Goal: Task Accomplishment & Management: Use online tool/utility

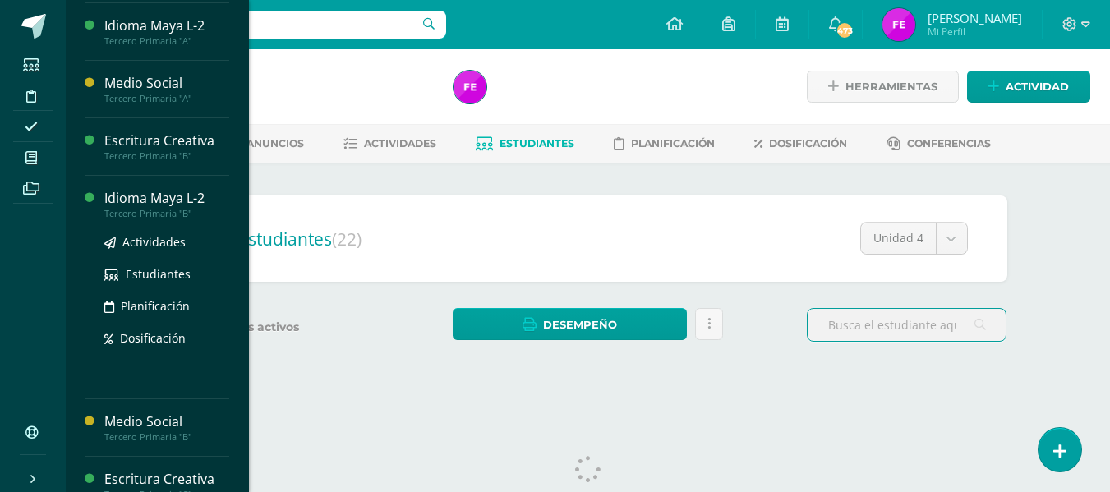
scroll to position [361, 0]
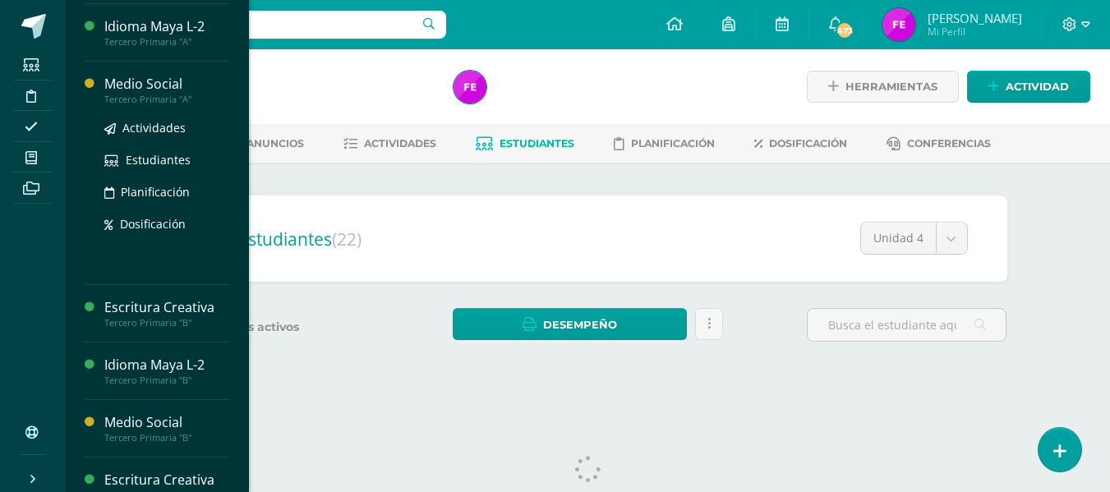
click at [142, 85] on div "Medio Social" at bounding box center [166, 84] width 125 height 19
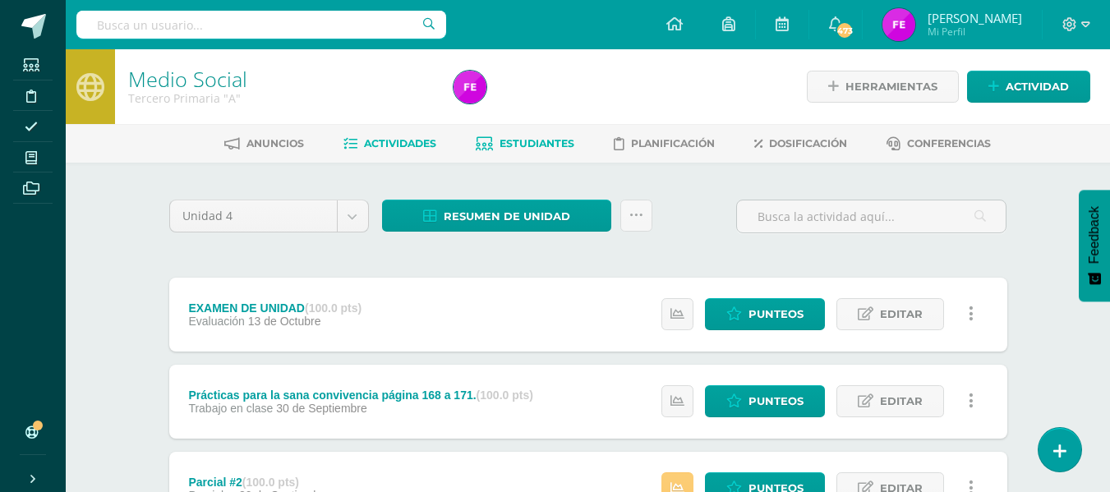
click at [495, 143] on link "Estudiantes" at bounding box center [525, 144] width 99 height 26
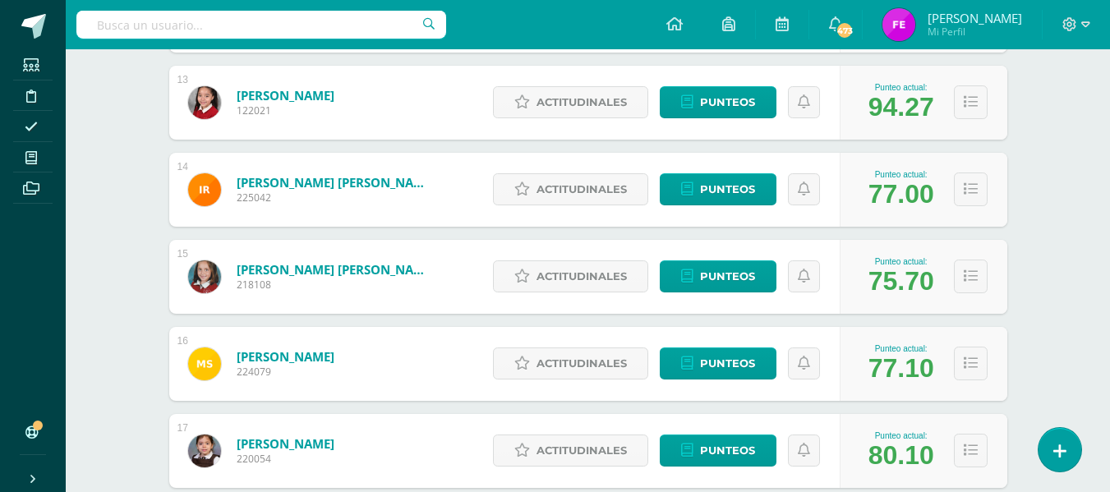
scroll to position [1338, 0]
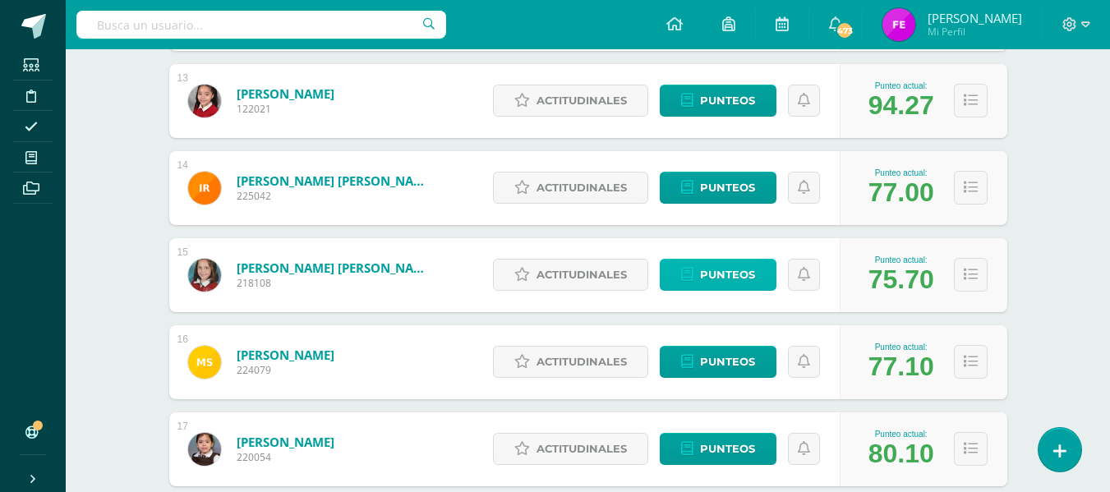
click at [696, 276] on link "Punteos" at bounding box center [718, 275] width 117 height 32
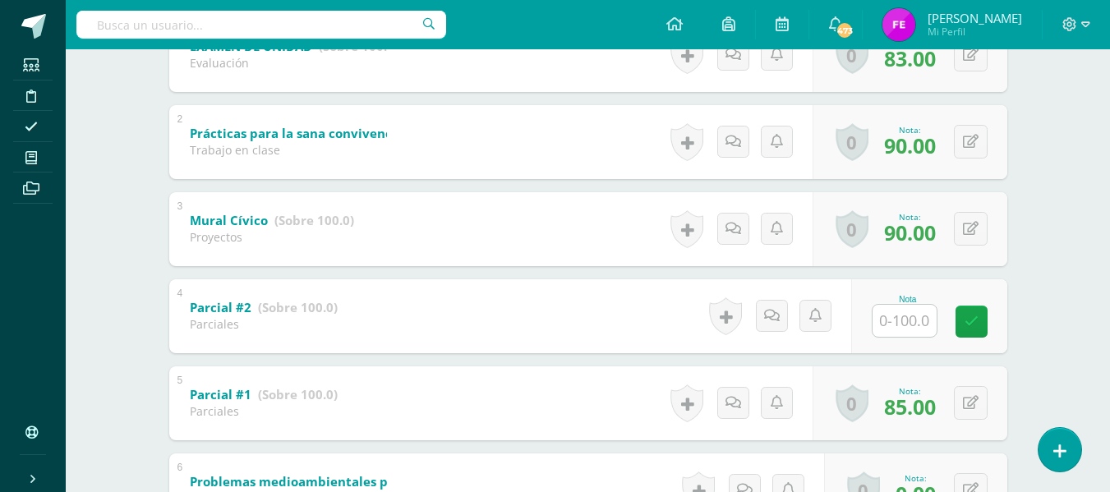
scroll to position [393, 0]
click at [910, 313] on input "text" at bounding box center [904, 320] width 64 height 32
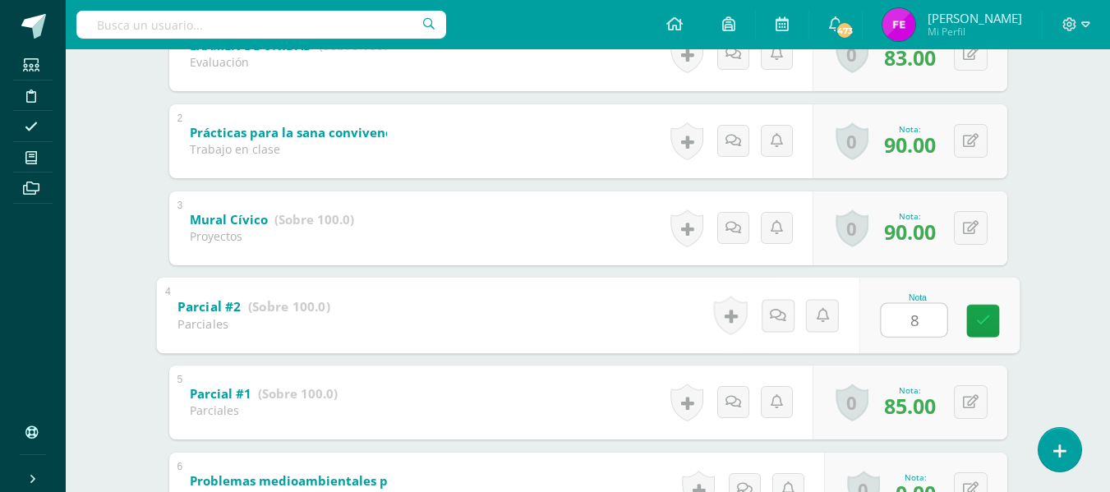
type input "85"
click at [966, 316] on link at bounding box center [982, 320] width 33 height 33
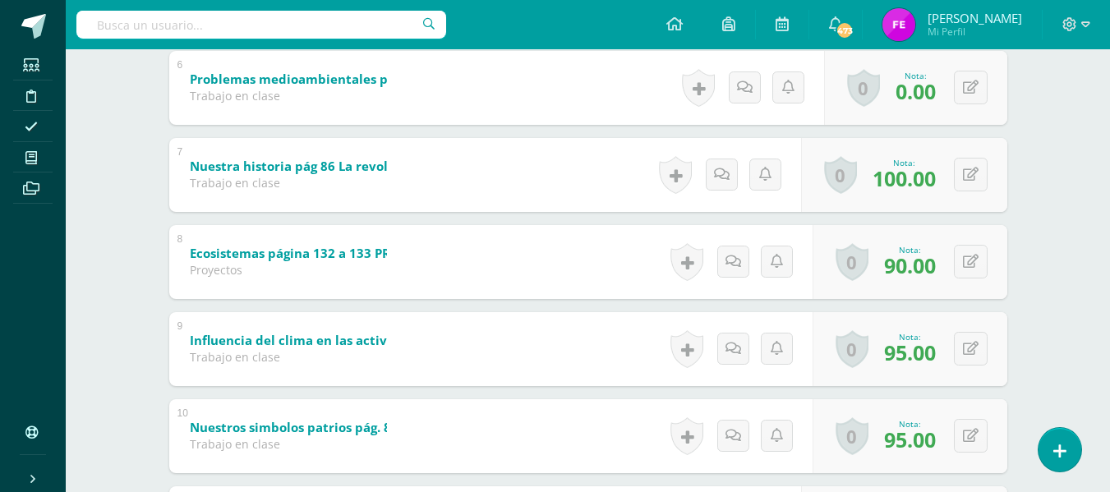
scroll to position [750, 0]
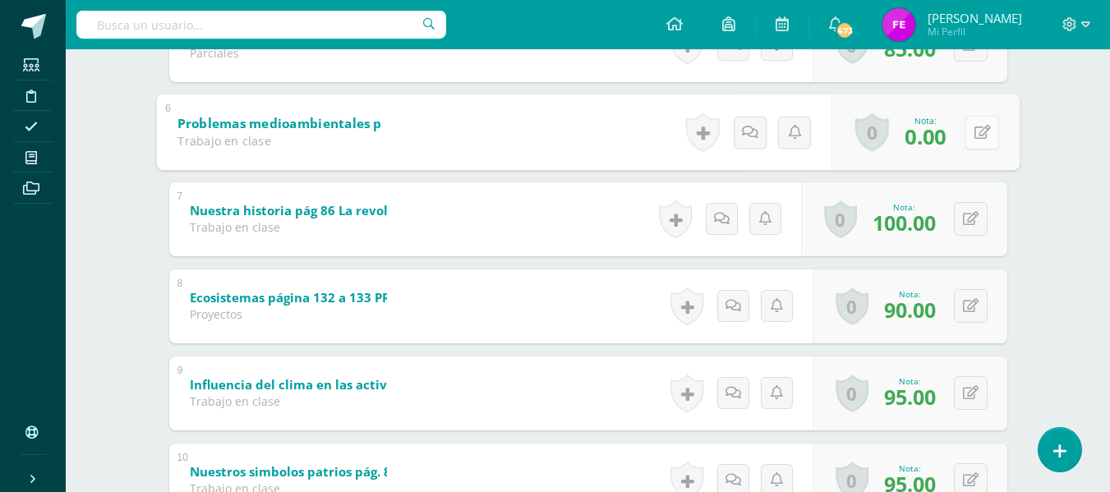
click at [981, 129] on button at bounding box center [981, 132] width 35 height 35
type input "95"
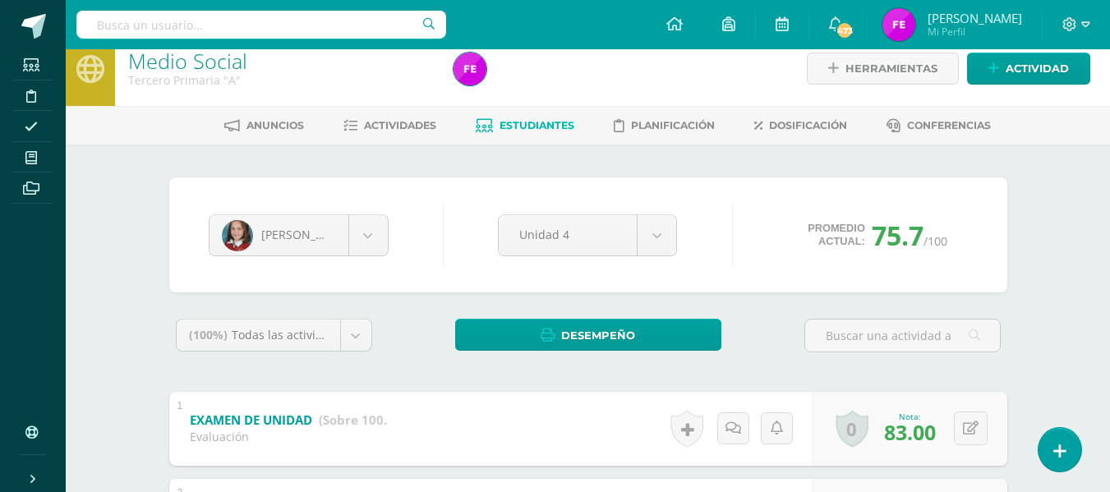
scroll to position [0, 0]
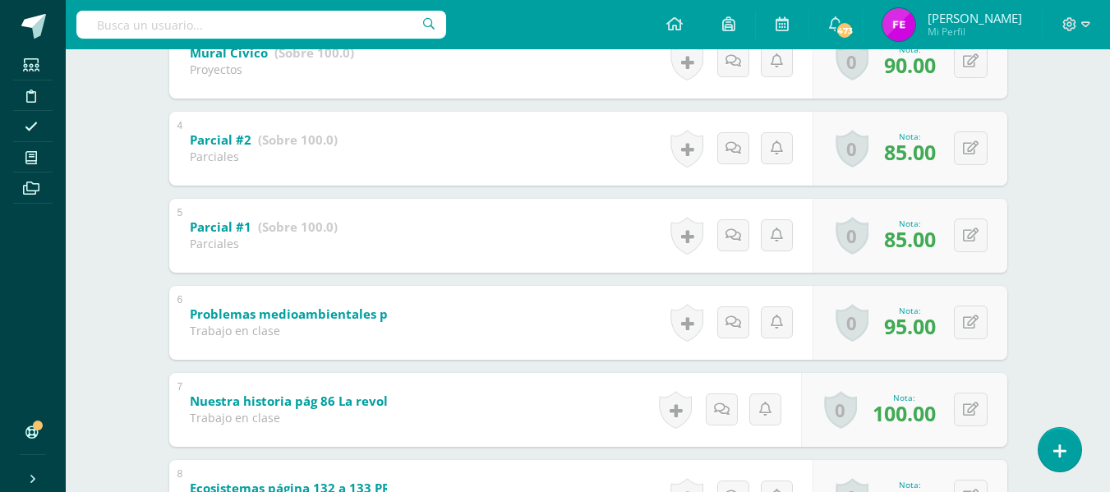
scroll to position [566, 0]
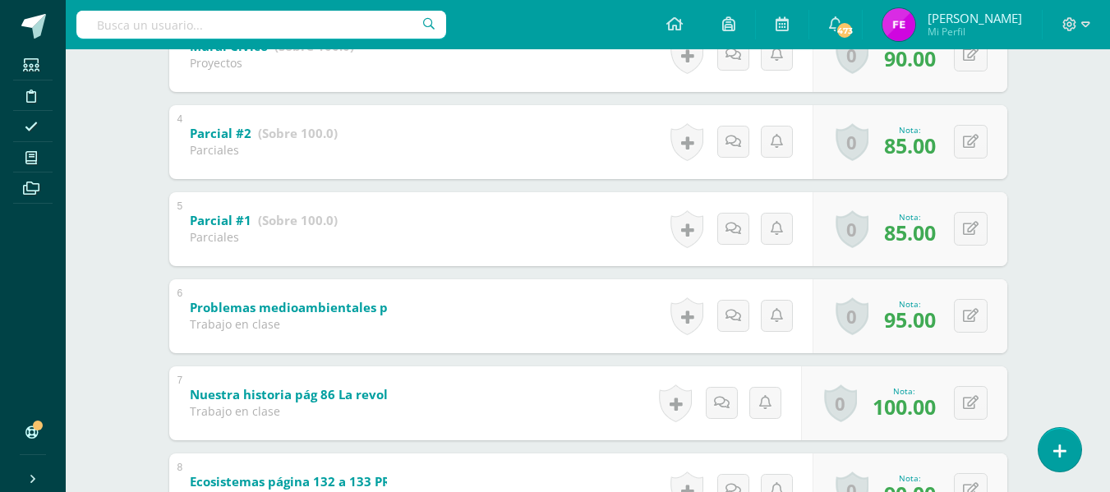
click at [624, 177] on div "4 Parcial #2 (Sobre 100.0) Parciales Nota 85.00 0 Logros Logros obtenidos" at bounding box center [588, 142] width 838 height 74
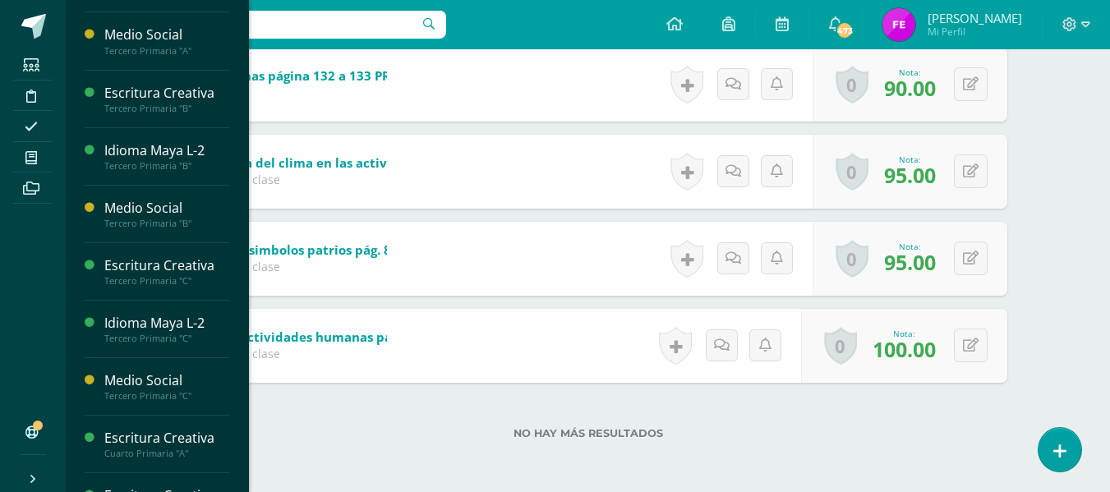
scroll to position [587, 0]
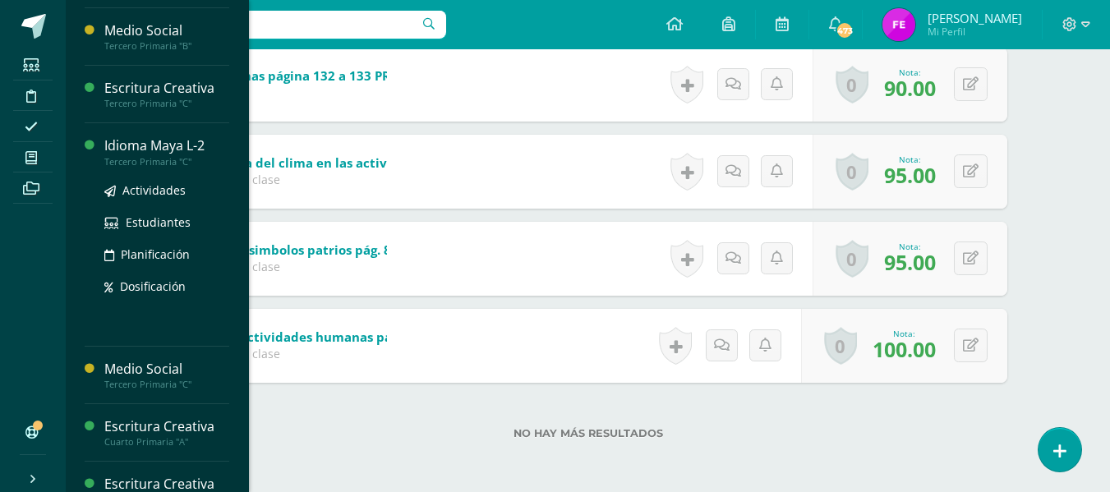
click at [155, 145] on div "Idioma Maya L-2" at bounding box center [166, 145] width 125 height 19
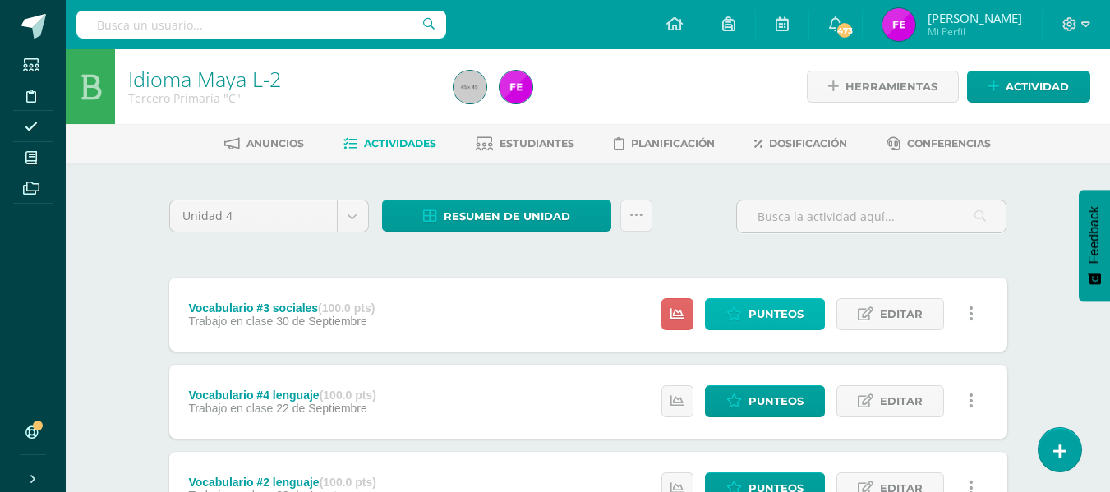
click at [771, 315] on span "Punteos" at bounding box center [775, 314] width 55 height 30
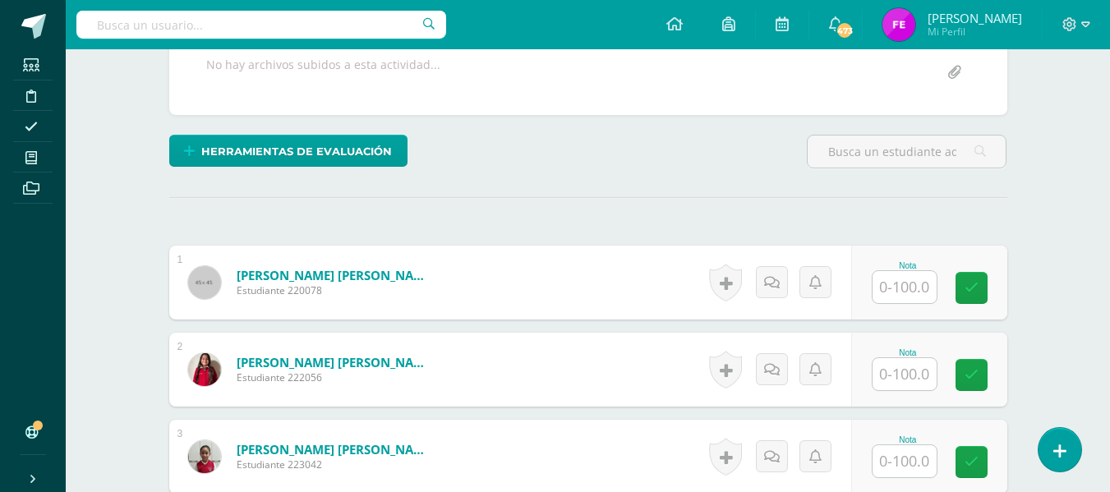
scroll to position [324, 0]
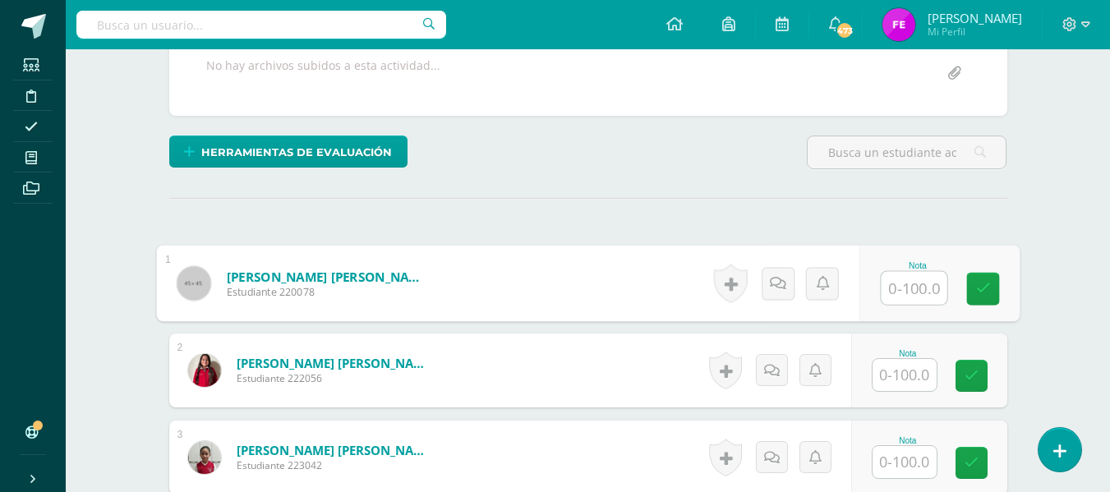
click at [910, 288] on input "text" at bounding box center [914, 288] width 66 height 33
type input "90"
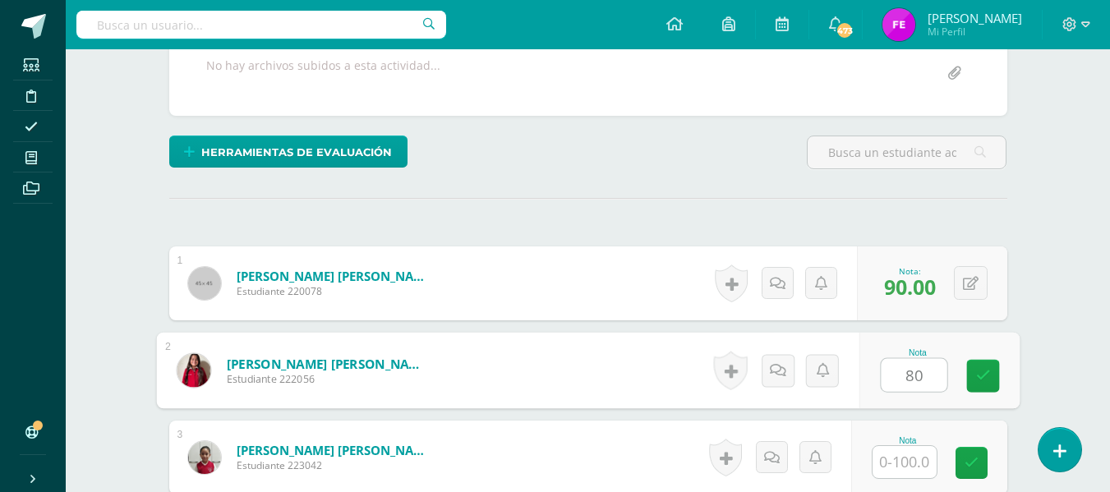
type input "80"
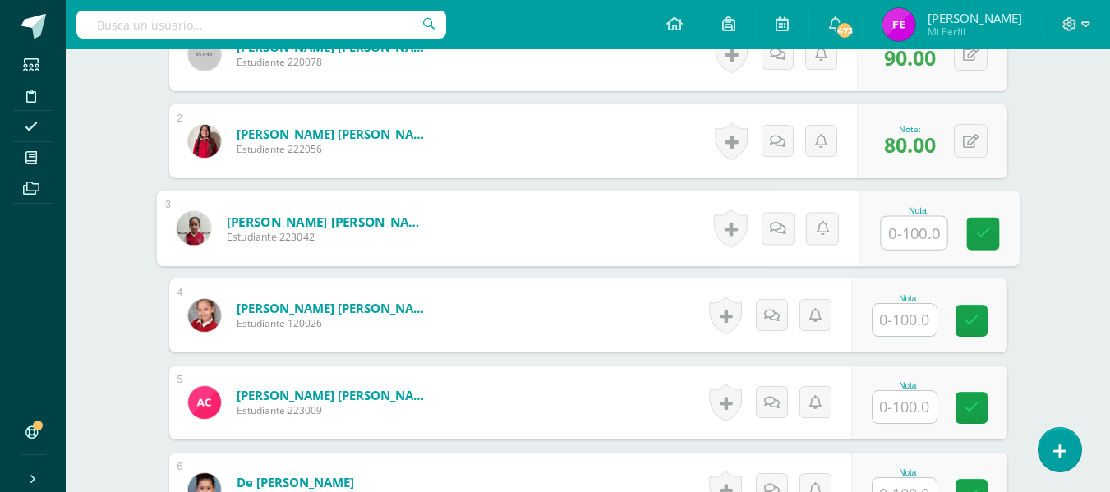
scroll to position [578, 0]
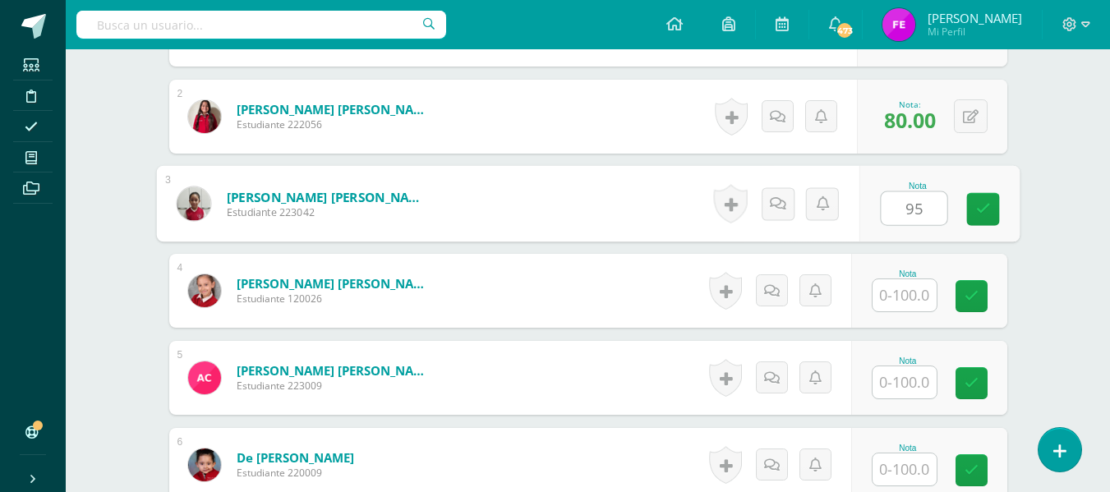
type input "95"
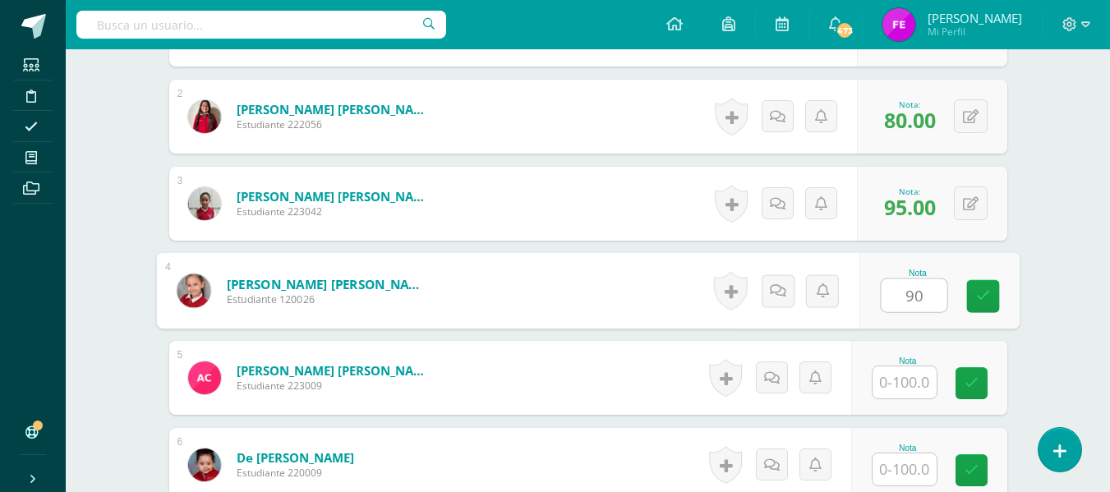
type input "90"
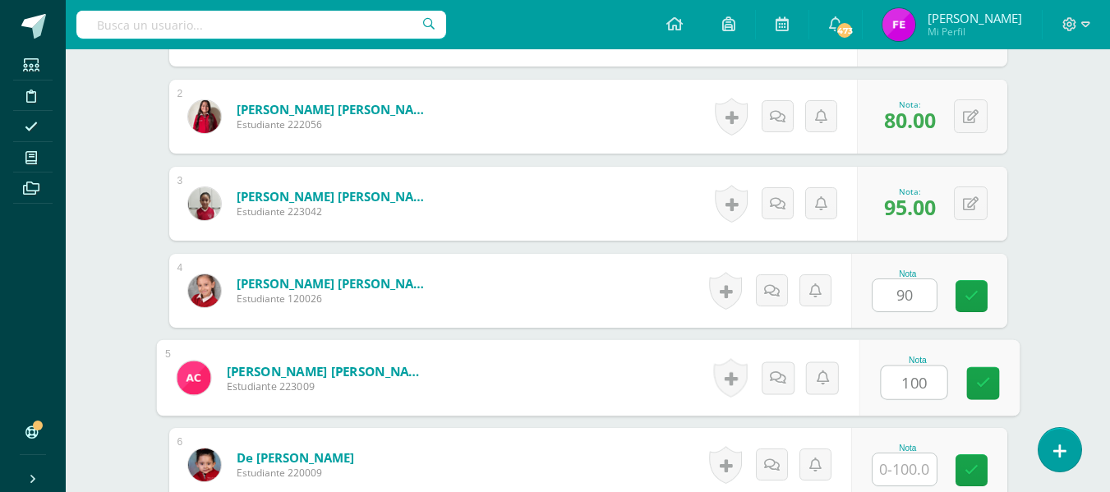
type input "100"
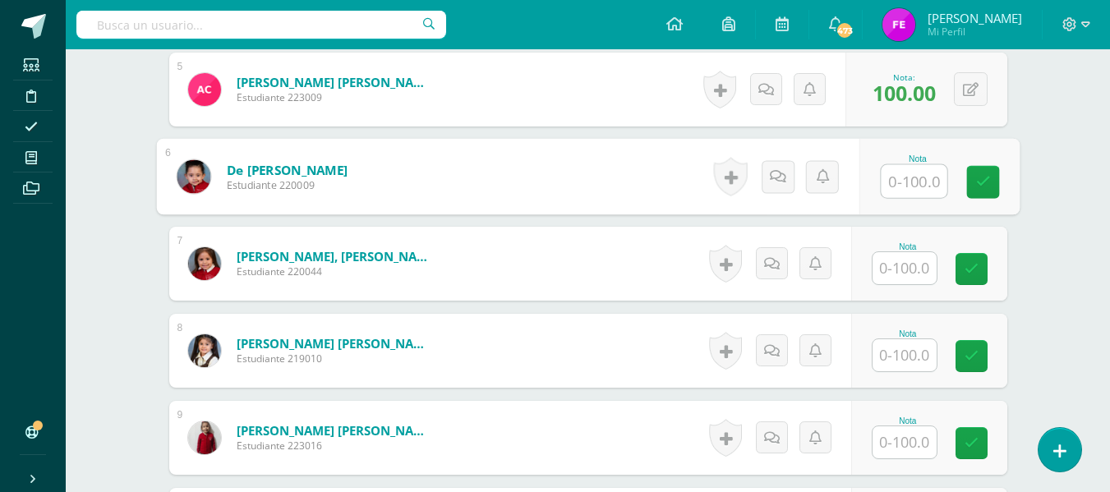
scroll to position [872, 0]
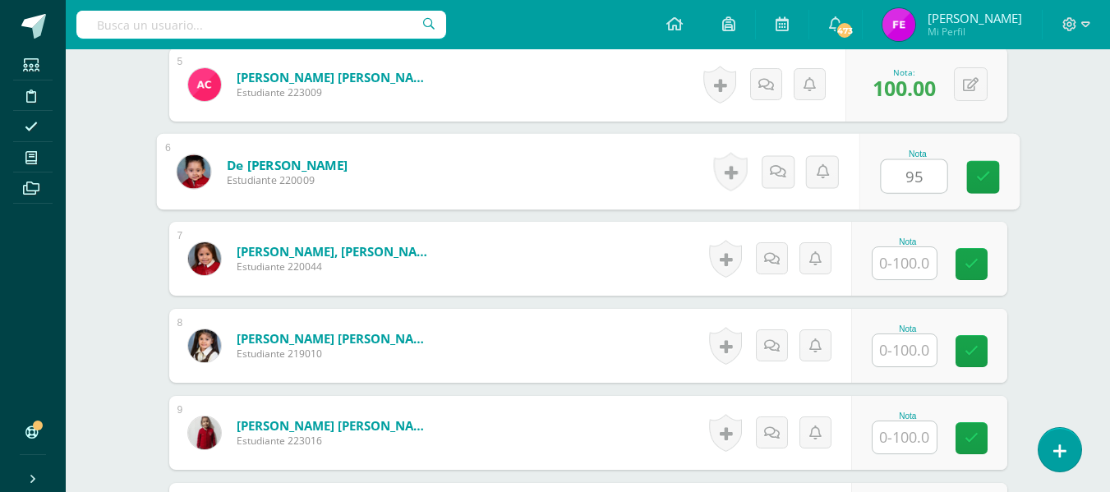
type input "95"
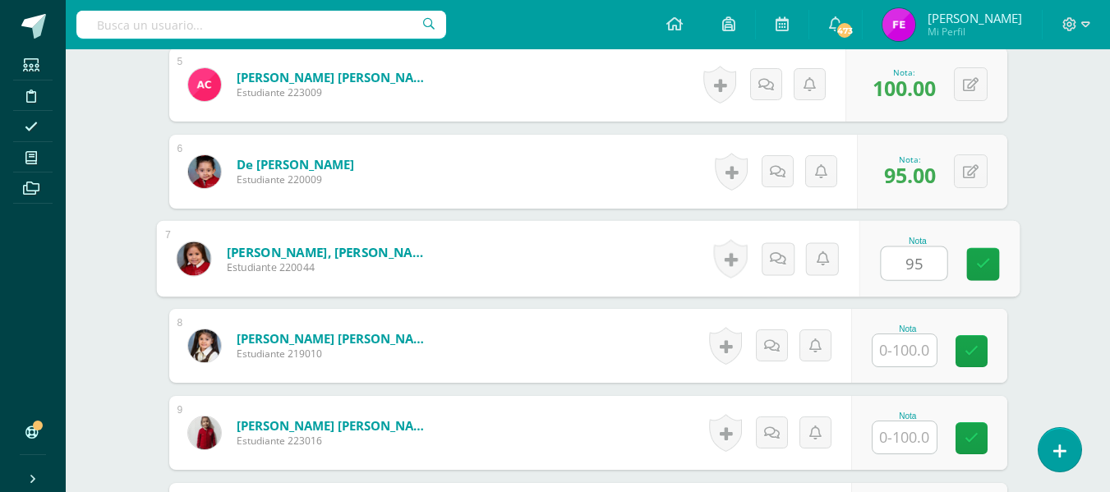
type input "95"
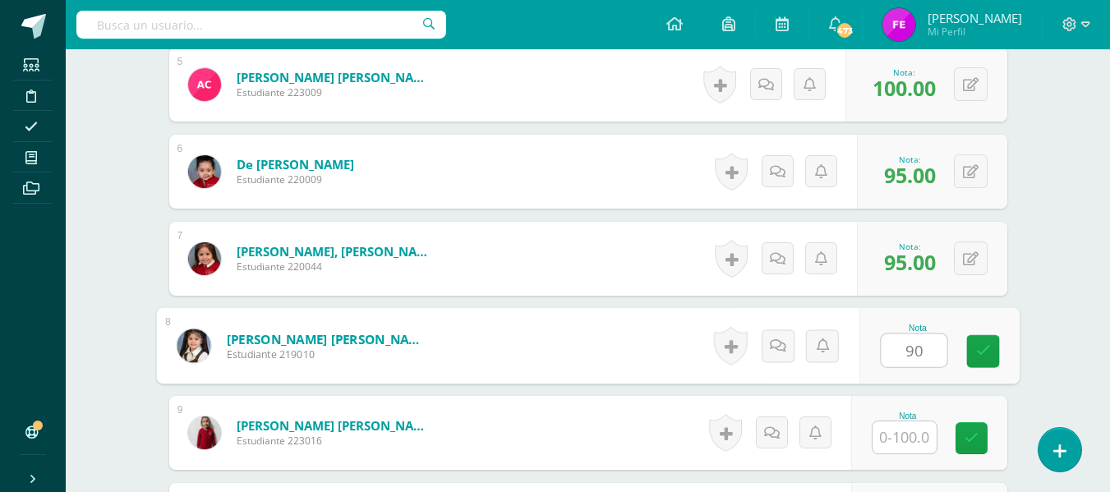
type input "90"
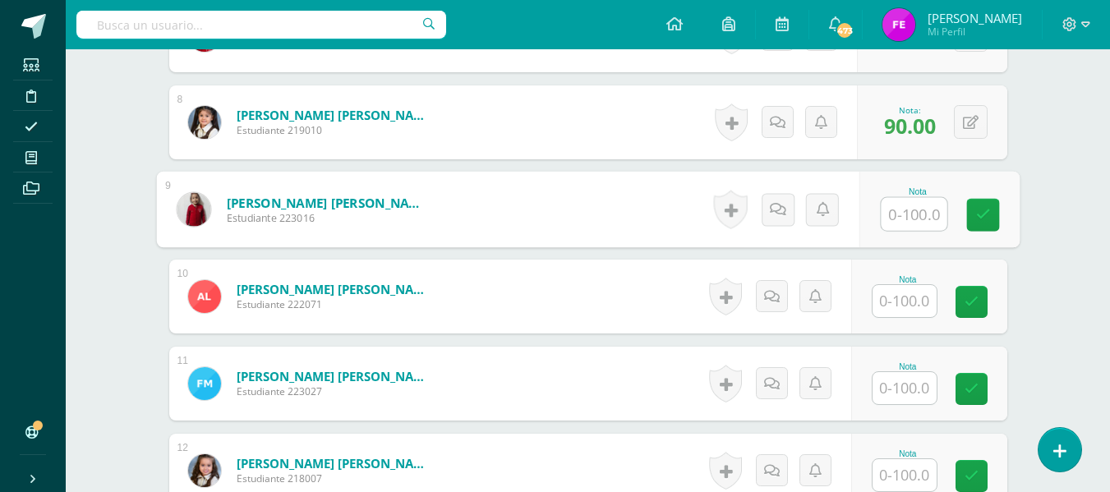
scroll to position [1097, 0]
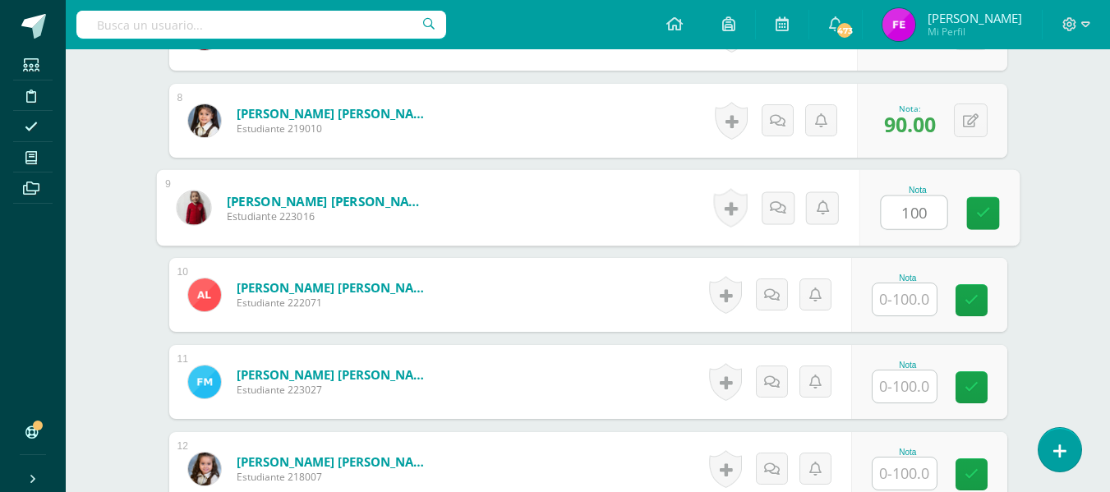
type input "100"
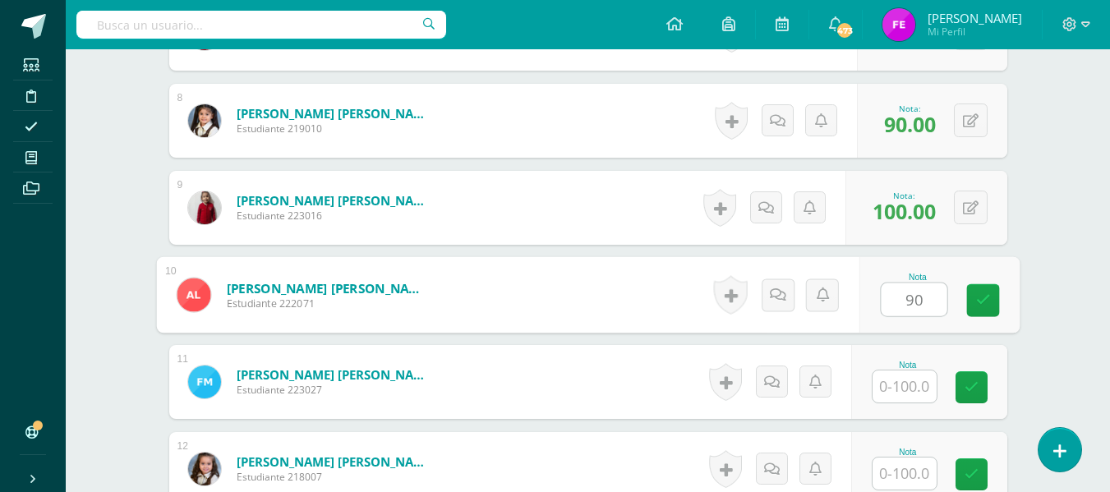
type input "90"
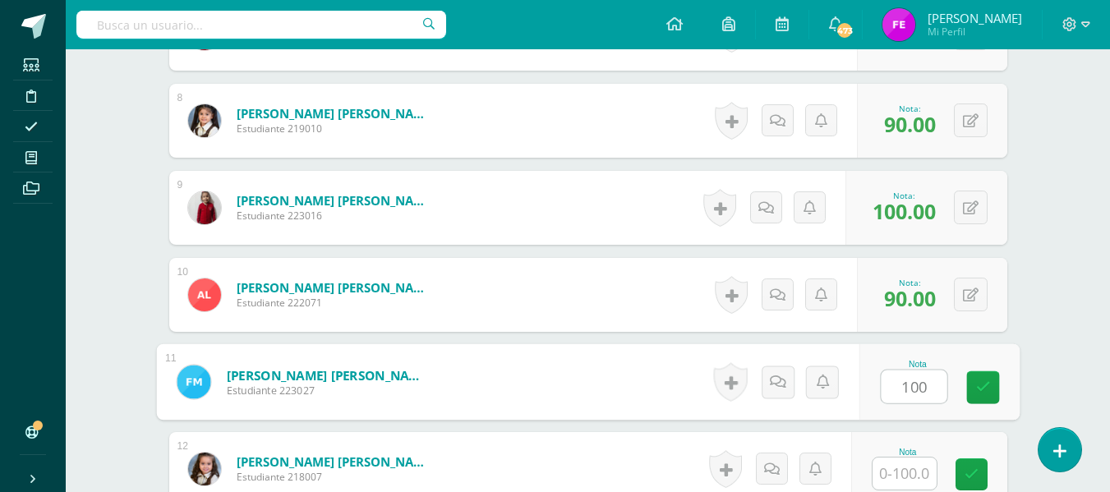
type input "100"
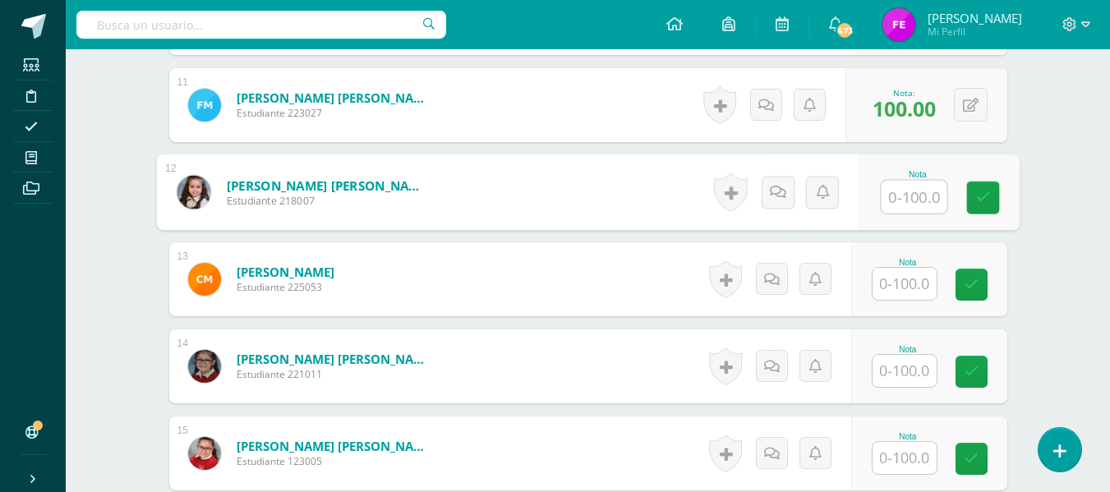
scroll to position [1378, 0]
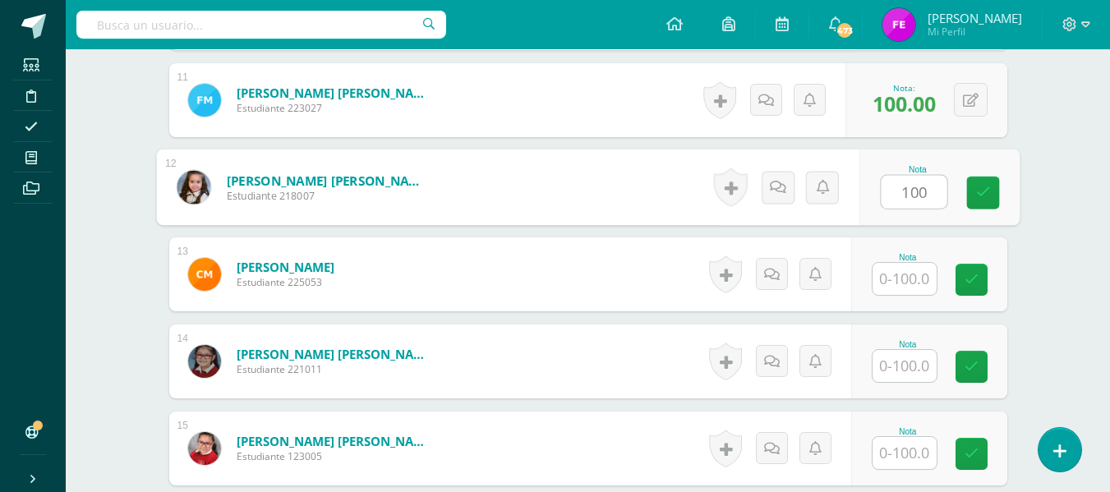
type input "100"
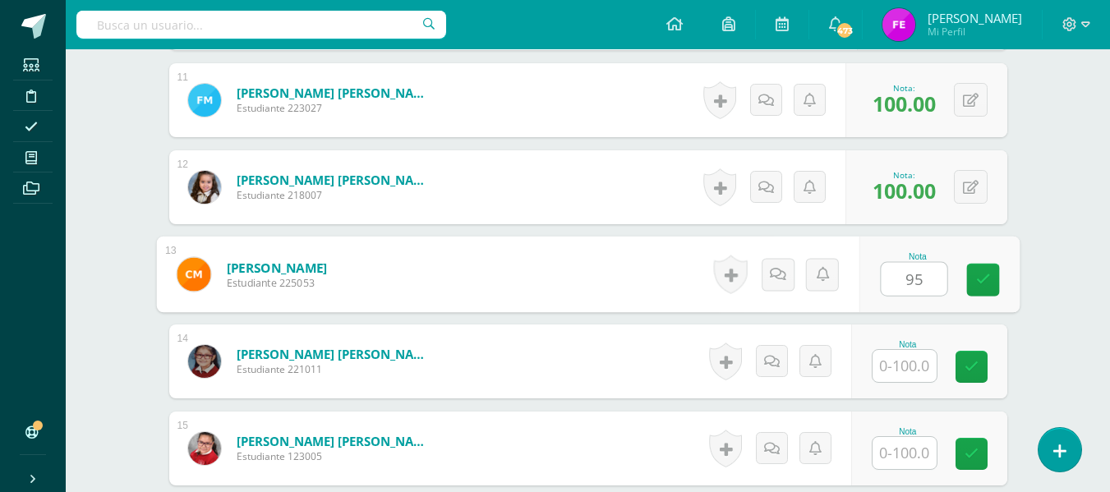
type input "95"
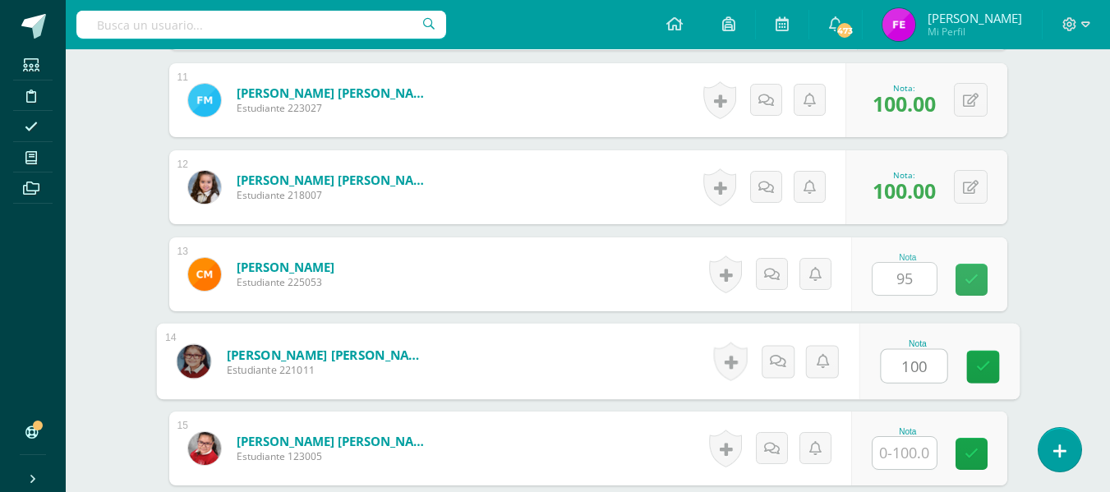
type input "100"
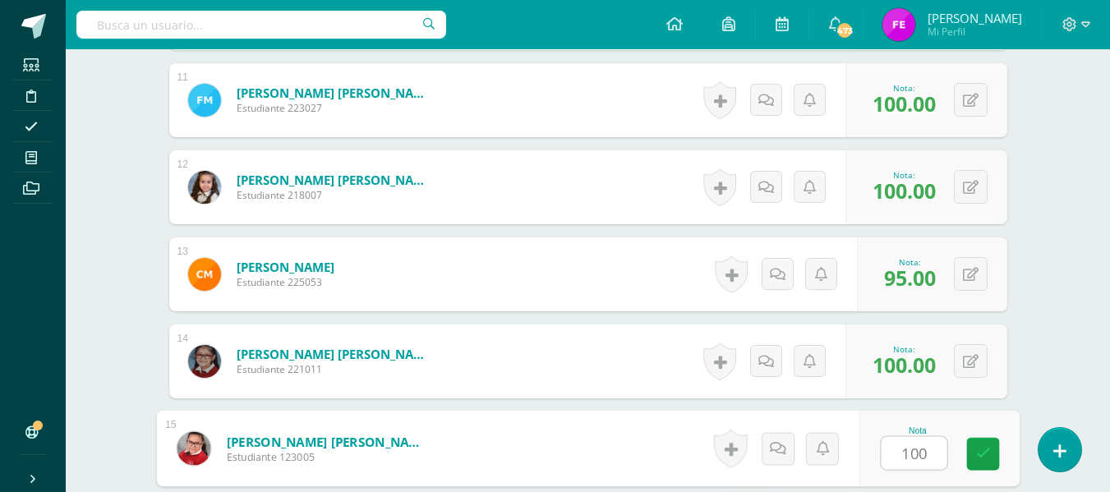
type input "100"
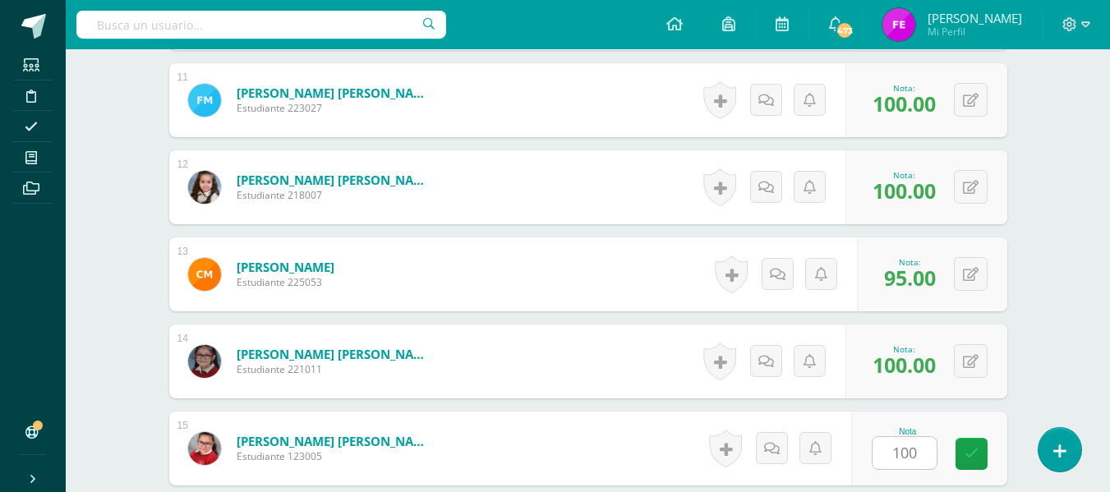
scroll to position [1673, 0]
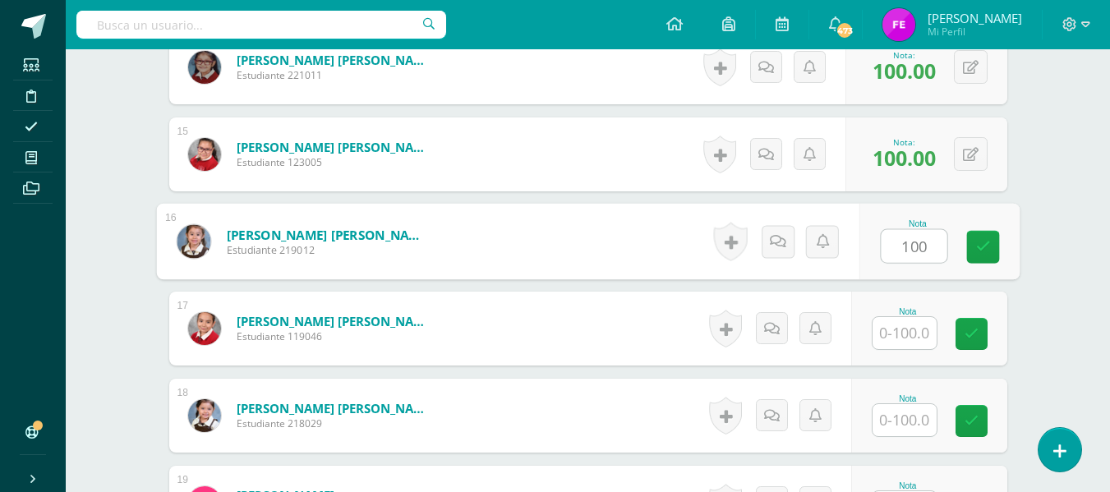
type input "100"
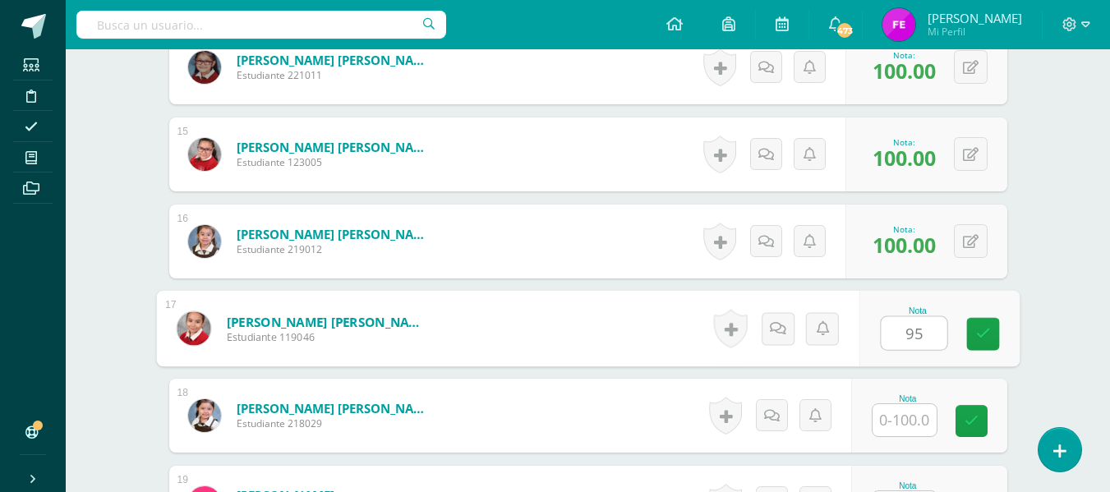
type input "95"
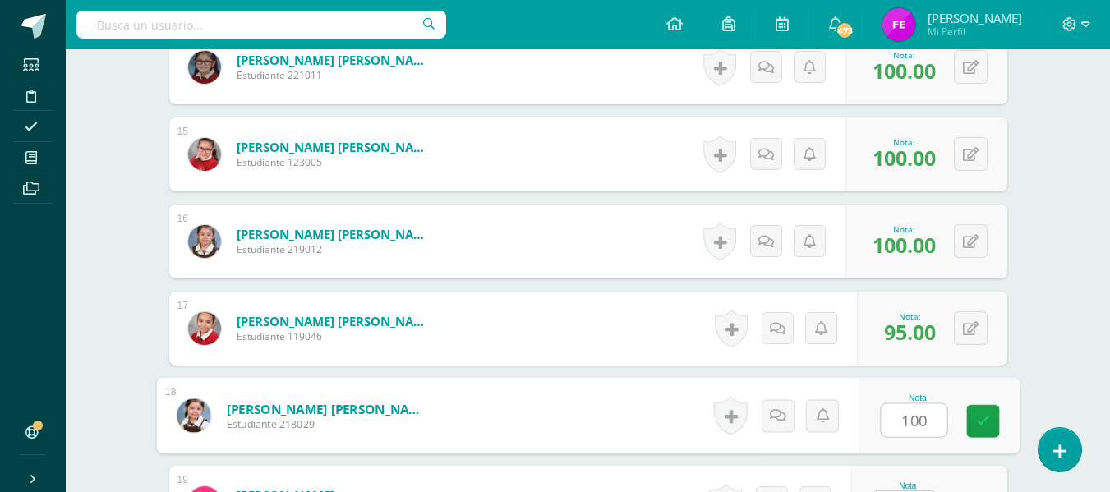
type input "100"
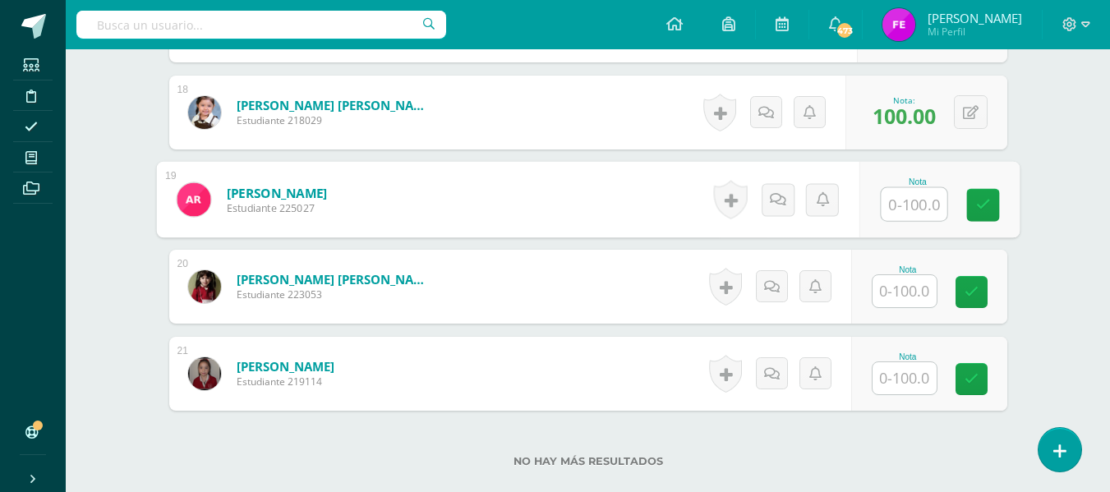
scroll to position [1977, 0]
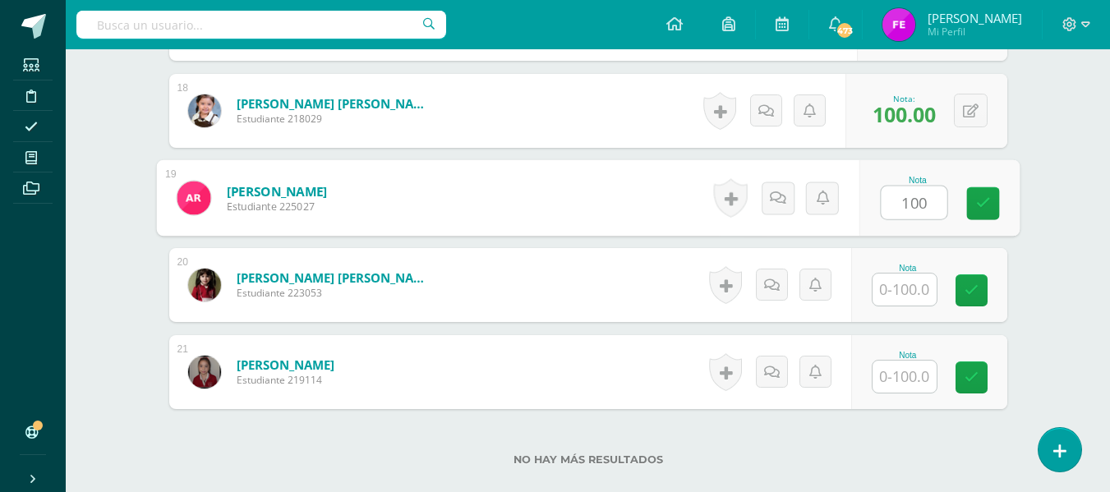
type input "100"
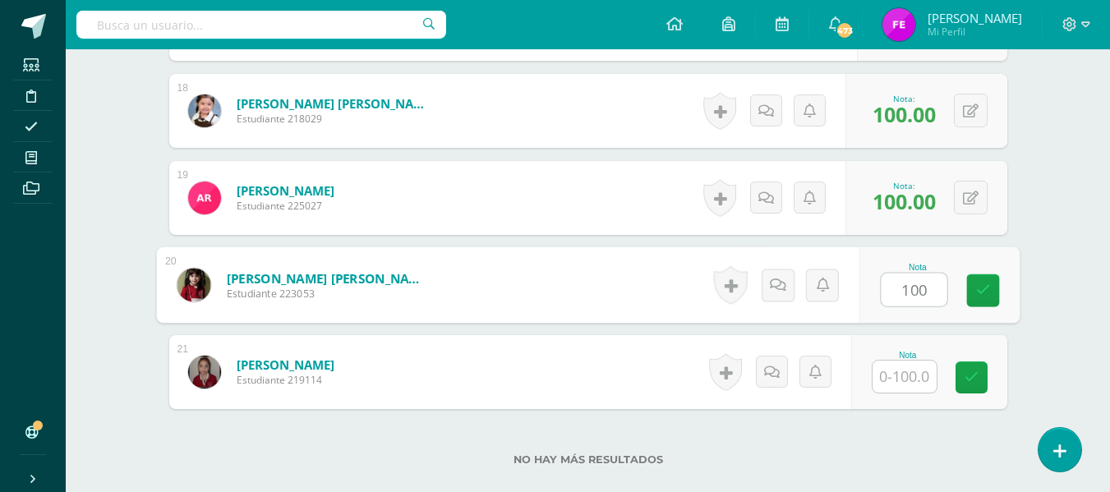
type input "100"
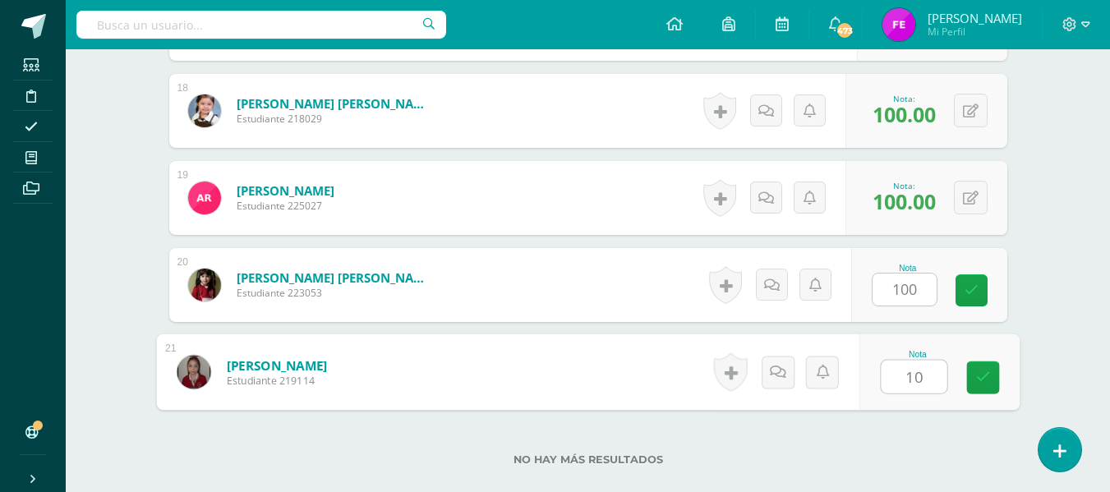
type input "100"
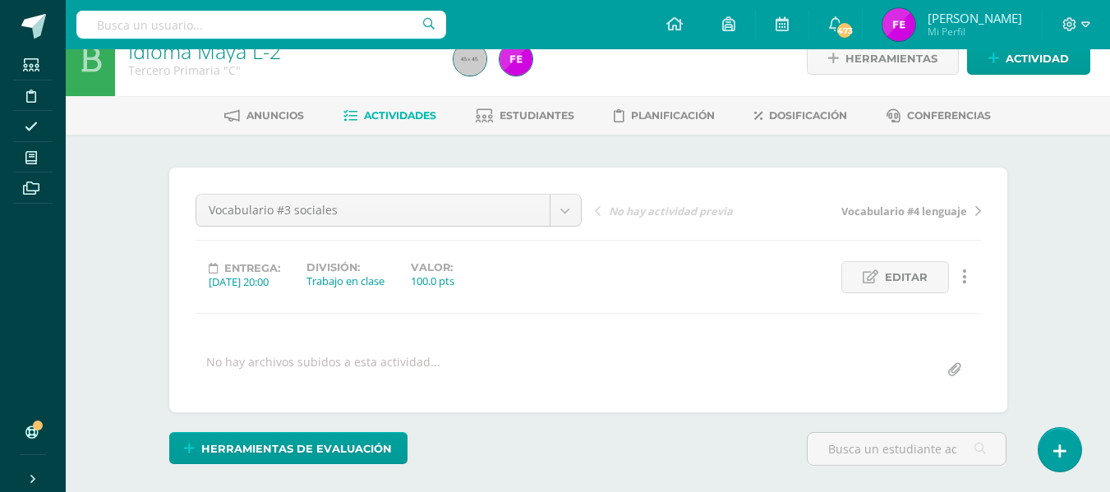
scroll to position [0, 0]
